Goal: Use online tool/utility: Utilize a website feature to perform a specific function

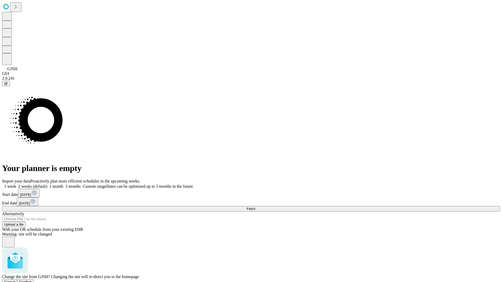
click at [32, 280] on span "Confirm" at bounding box center [25, 282] width 12 height 4
click at [63, 184] on label "1 month" at bounding box center [55, 186] width 16 height 4
click at [255, 207] on span "Fetch" at bounding box center [251, 209] width 9 height 4
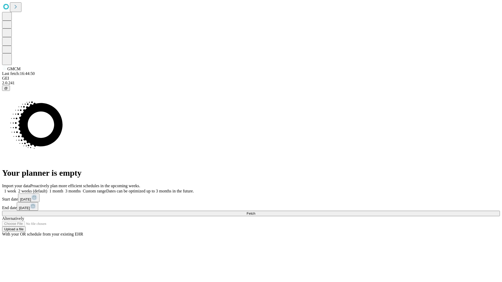
click at [63, 189] on label "1 month" at bounding box center [55, 191] width 16 height 4
click at [255, 212] on span "Fetch" at bounding box center [251, 214] width 9 height 4
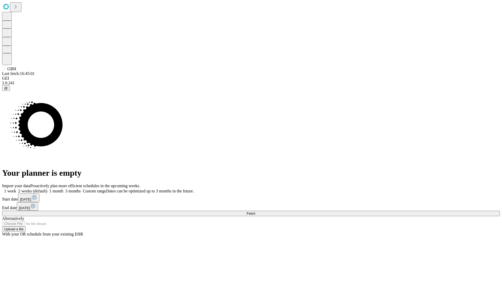
click at [63, 189] on label "1 month" at bounding box center [55, 191] width 16 height 4
click at [255, 212] on span "Fetch" at bounding box center [251, 214] width 9 height 4
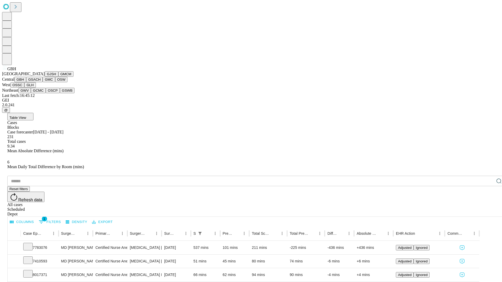
click at [41, 82] on button "GSACH" at bounding box center [34, 79] width 16 height 5
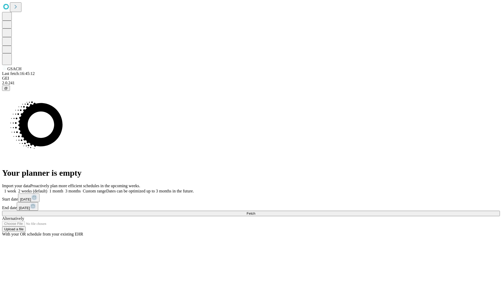
click at [63, 189] on label "1 month" at bounding box center [55, 191] width 16 height 4
click at [255, 212] on span "Fetch" at bounding box center [251, 214] width 9 height 4
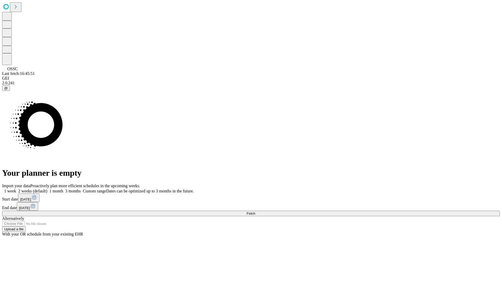
click at [63, 189] on label "1 month" at bounding box center [55, 191] width 16 height 4
click at [255, 212] on span "Fetch" at bounding box center [251, 214] width 9 height 4
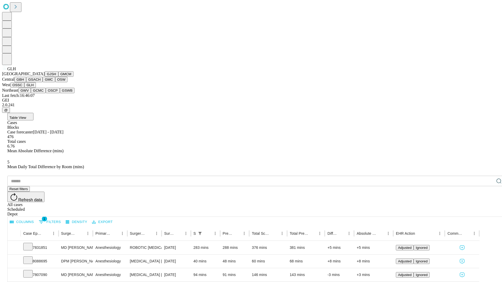
click at [31, 93] on button "GWV" at bounding box center [24, 90] width 13 height 5
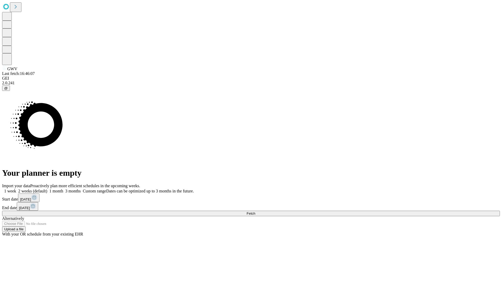
click at [63, 189] on label "1 month" at bounding box center [55, 191] width 16 height 4
click at [255, 212] on span "Fetch" at bounding box center [251, 214] width 9 height 4
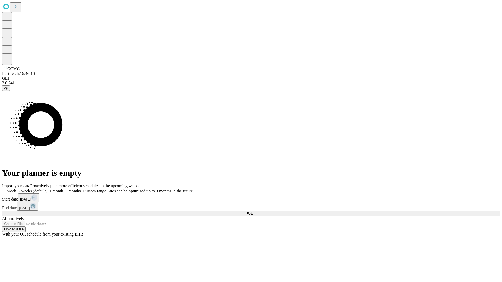
click at [63, 189] on label "1 month" at bounding box center [55, 191] width 16 height 4
click at [255, 212] on span "Fetch" at bounding box center [251, 214] width 9 height 4
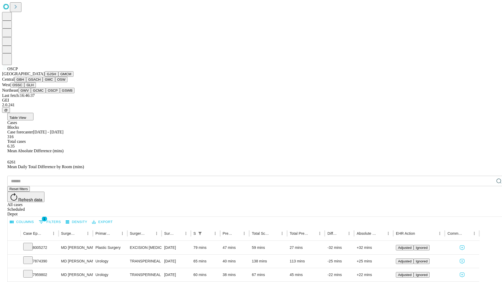
click at [60, 93] on button "GSWB" at bounding box center [67, 90] width 15 height 5
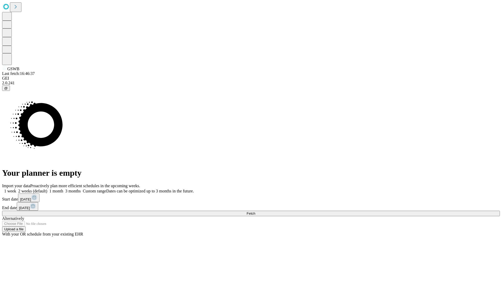
click at [63, 189] on label "1 month" at bounding box center [55, 191] width 16 height 4
click at [255, 212] on span "Fetch" at bounding box center [251, 214] width 9 height 4
